Goal: Task Accomplishment & Management: Use online tool/utility

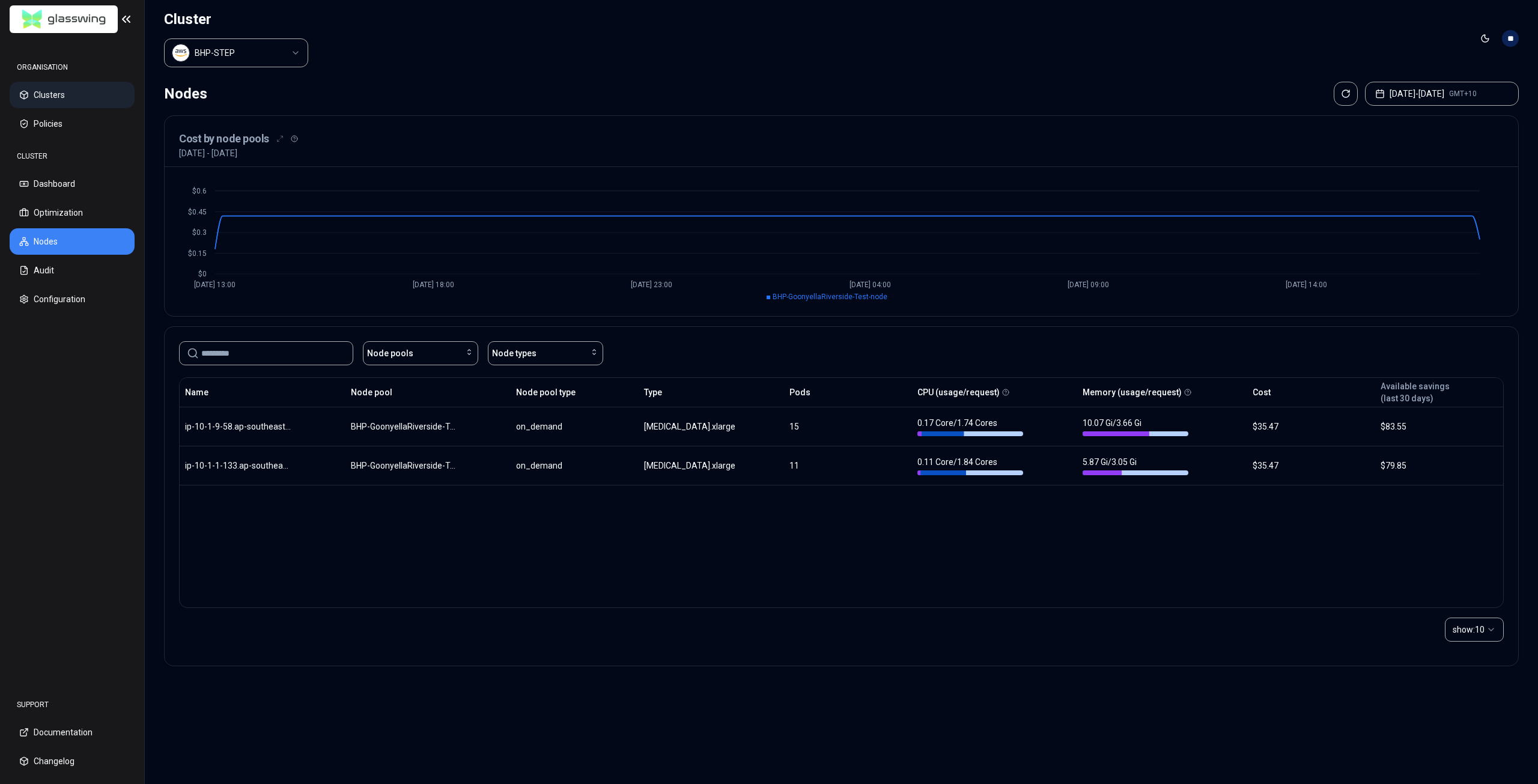
click at [74, 86] on button "Clusters" at bounding box center [72, 95] width 125 height 27
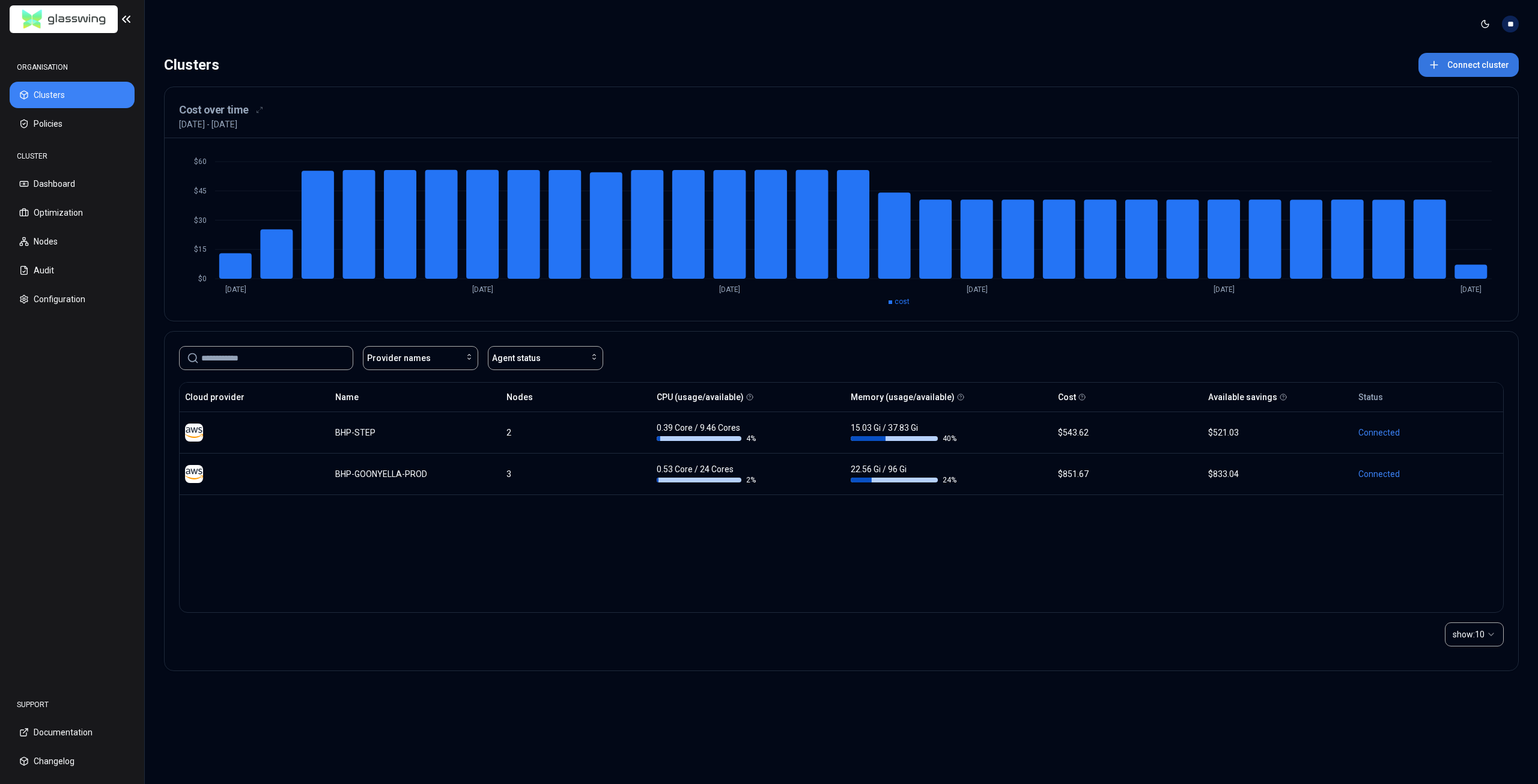
click at [1448, 62] on button "Connect cluster" at bounding box center [1468, 65] width 100 height 24
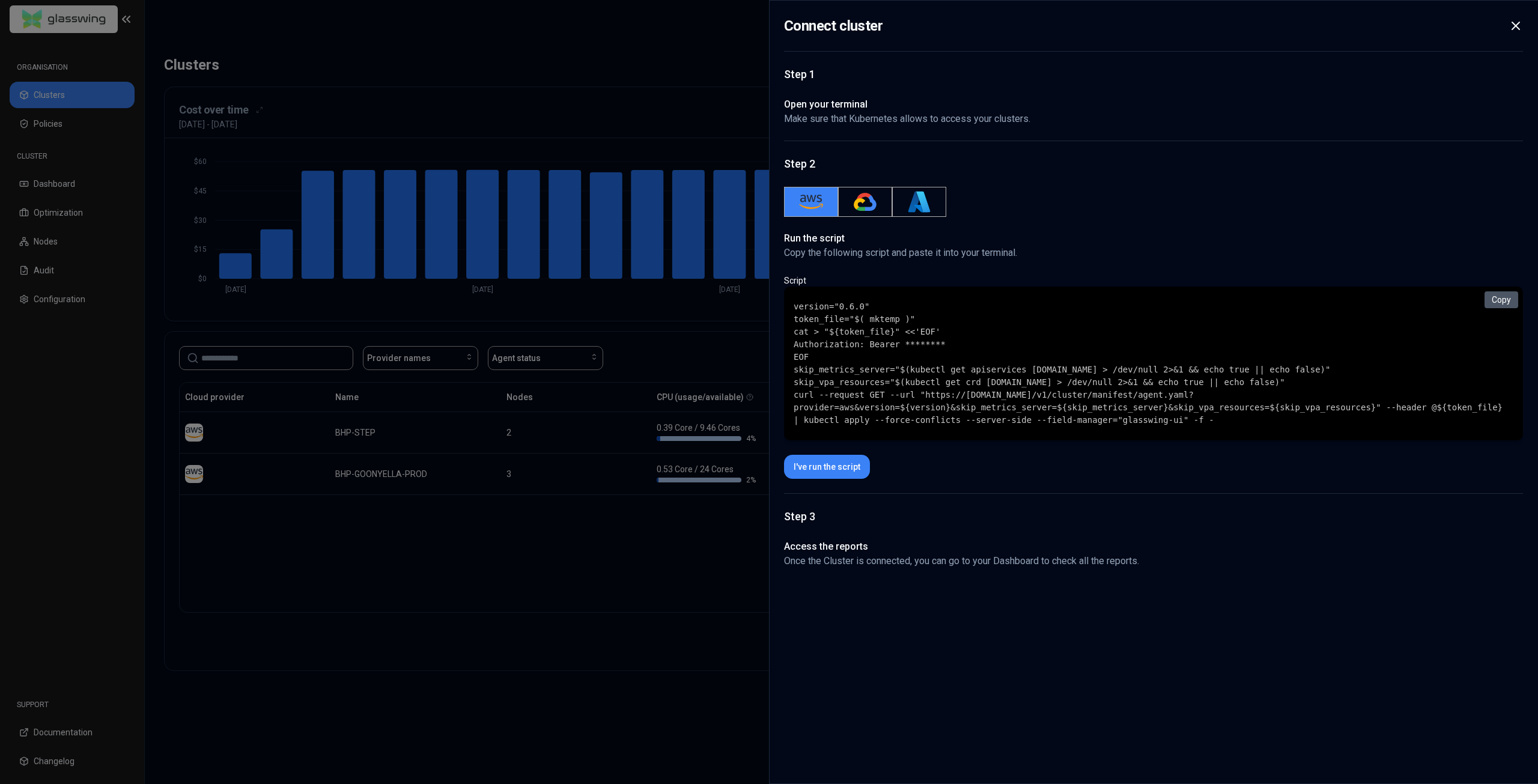
click at [1507, 303] on button "Copy" at bounding box center [1501, 299] width 34 height 16
click at [959, 393] on code "version="0.6.0" token_file="$( mktemp )" cat > "${token_file}" <<'EOF' Authoriz…" at bounding box center [1153, 363] width 719 height 126
click at [813, 473] on button "I've run the script" at bounding box center [827, 467] width 86 height 24
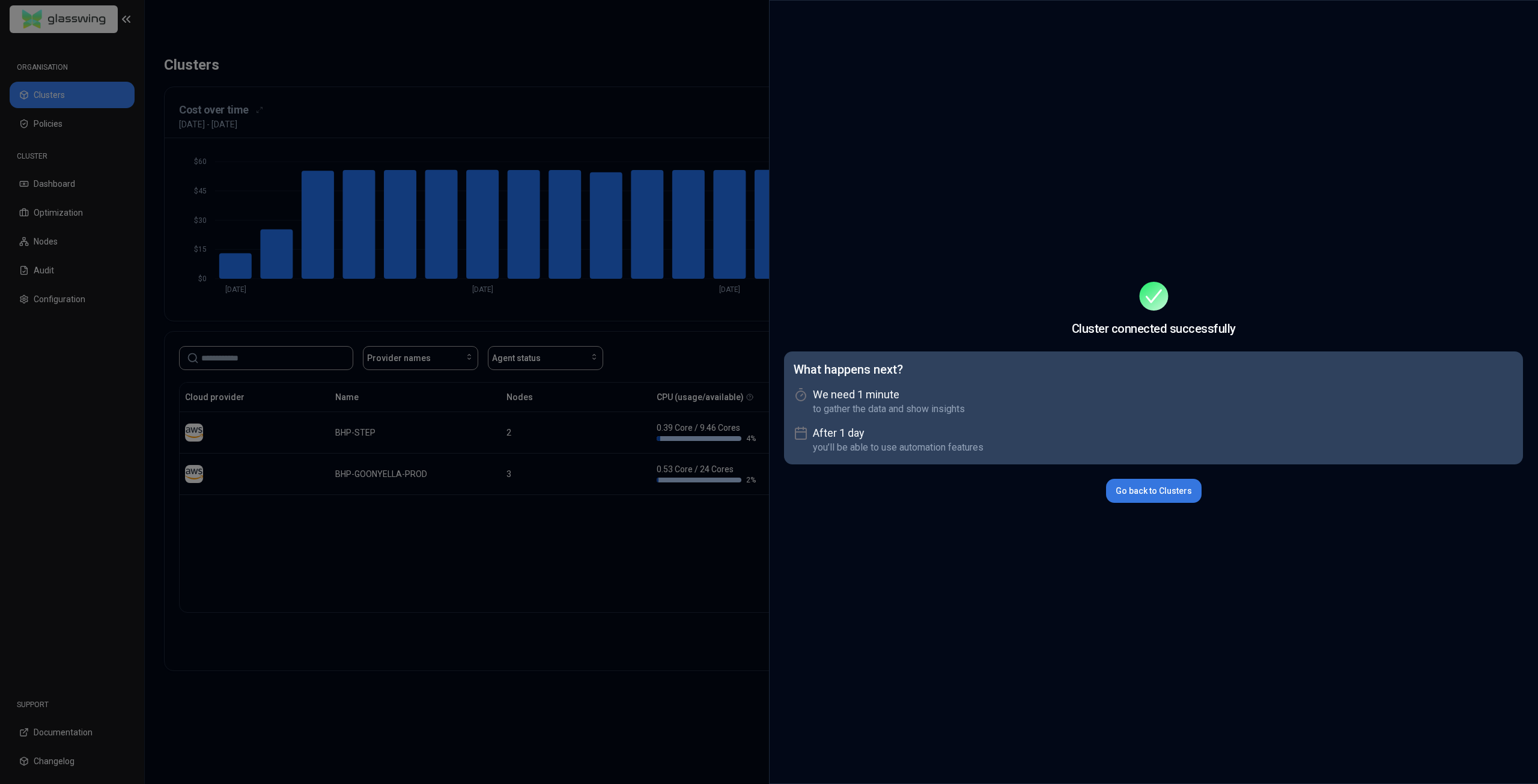
click at [1175, 486] on button "Go back to Clusters" at bounding box center [1153, 491] width 96 height 24
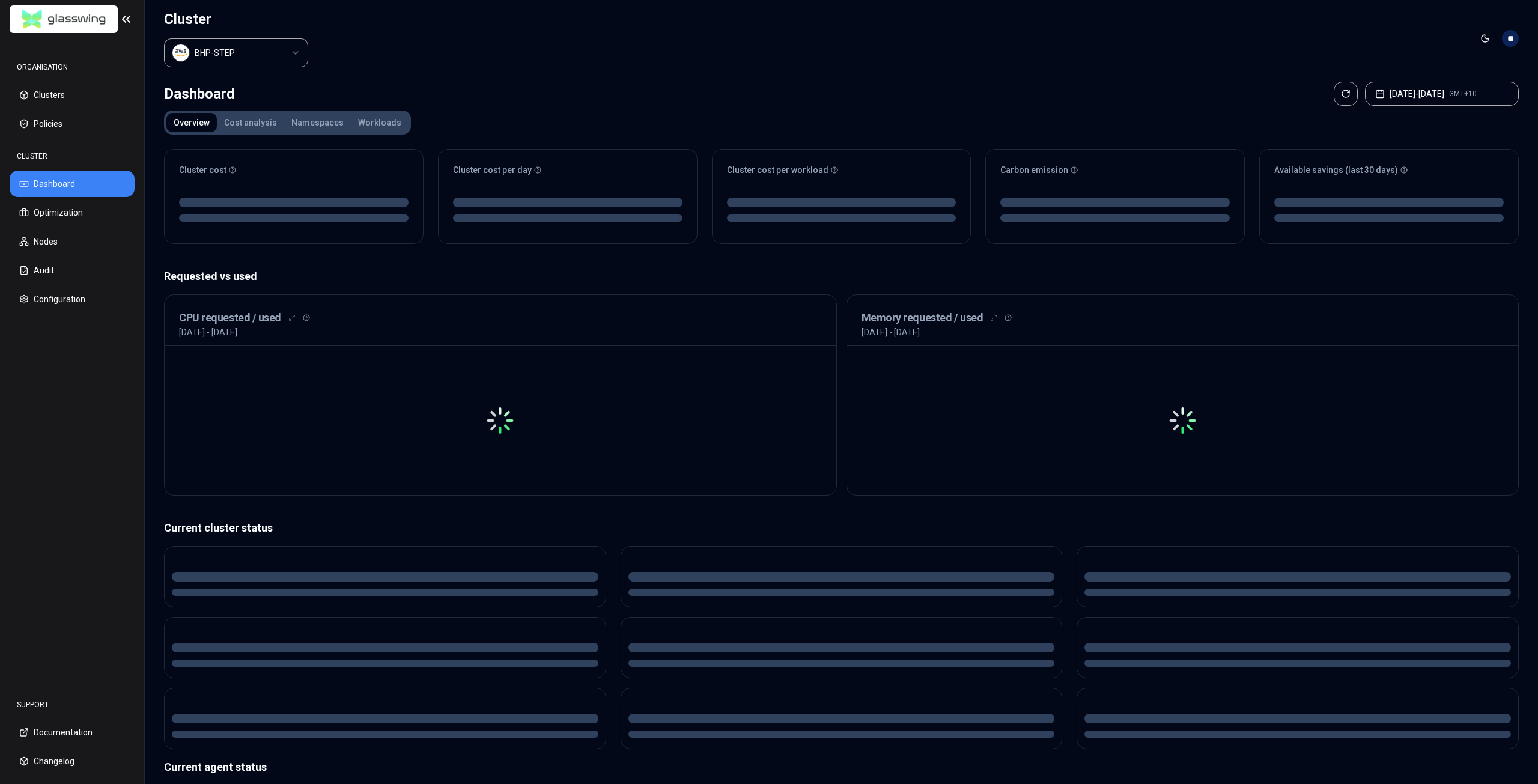
click at [186, 56] on html "ORGANISATION Clusters Policies CLUSTER Dashboard Optimization Nodes Audit Confi…" at bounding box center [769, 392] width 1538 height 784
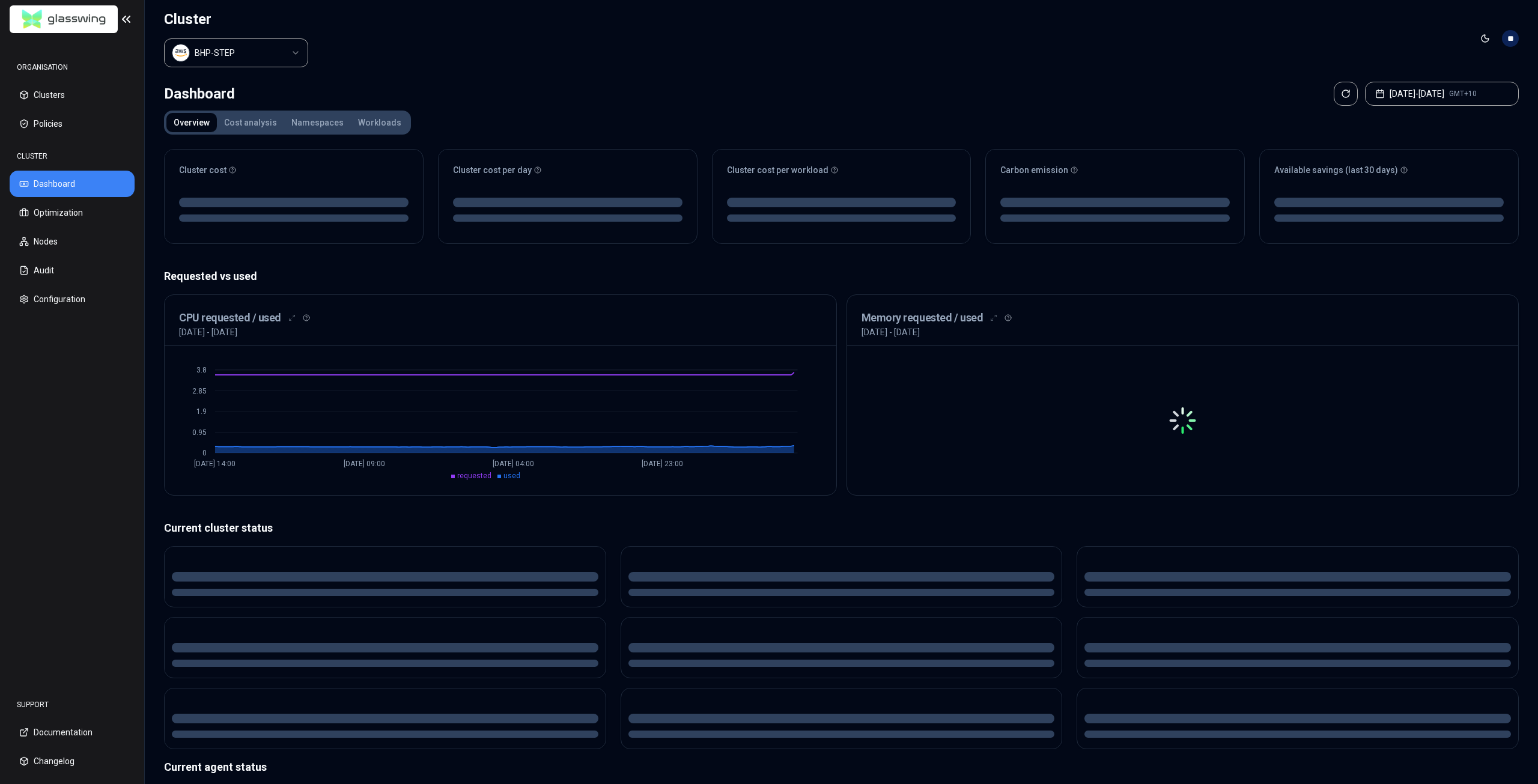
click at [206, 45] on html "ORGANISATION Clusters Policies CLUSTER Dashboard Optimization Nodes Audit Confi…" at bounding box center [769, 392] width 1538 height 784
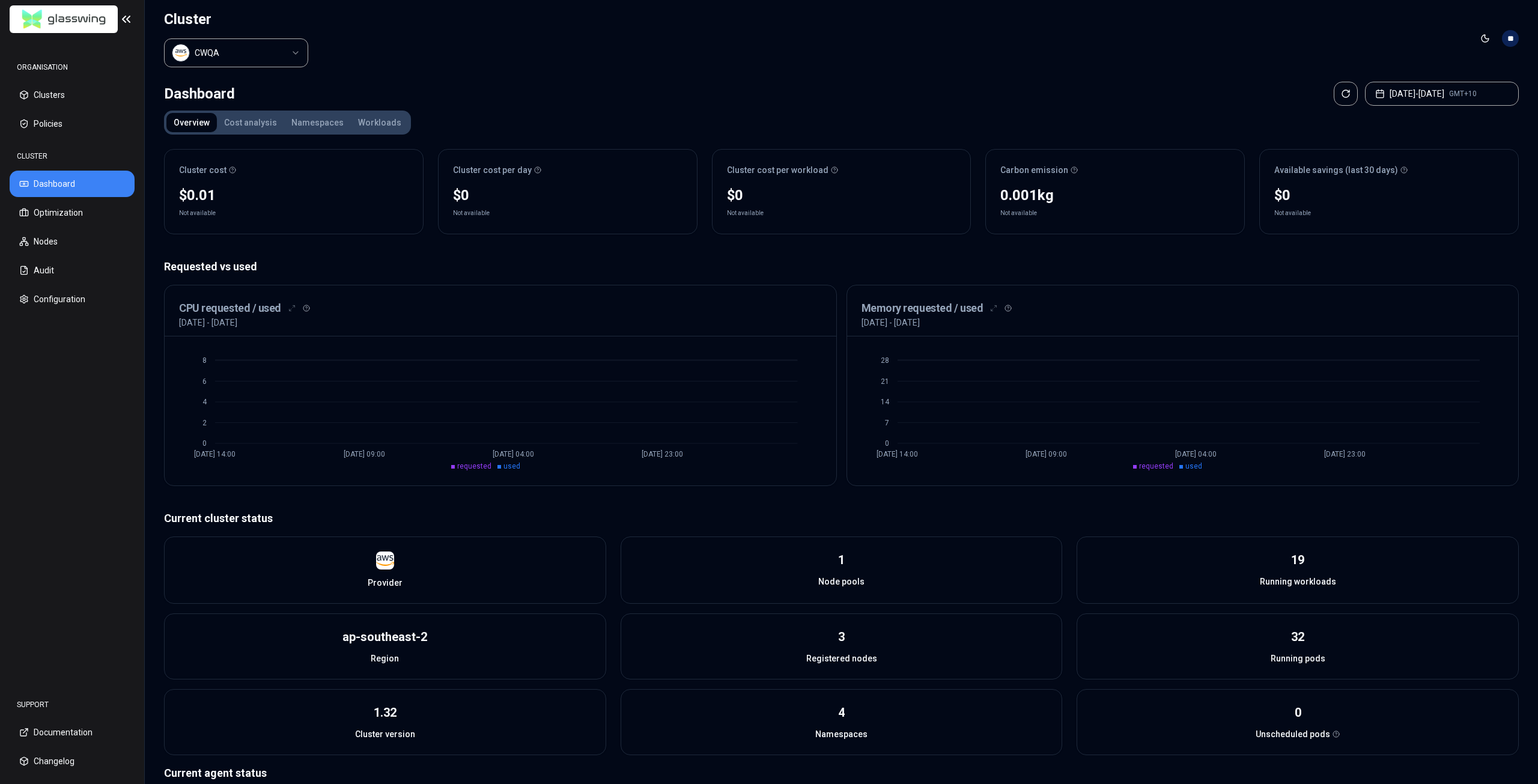
click at [416, 66] on header "Cluster CWQA Toggle theme **" at bounding box center [841, 38] width 1393 height 77
